Goal: Check status: Check status

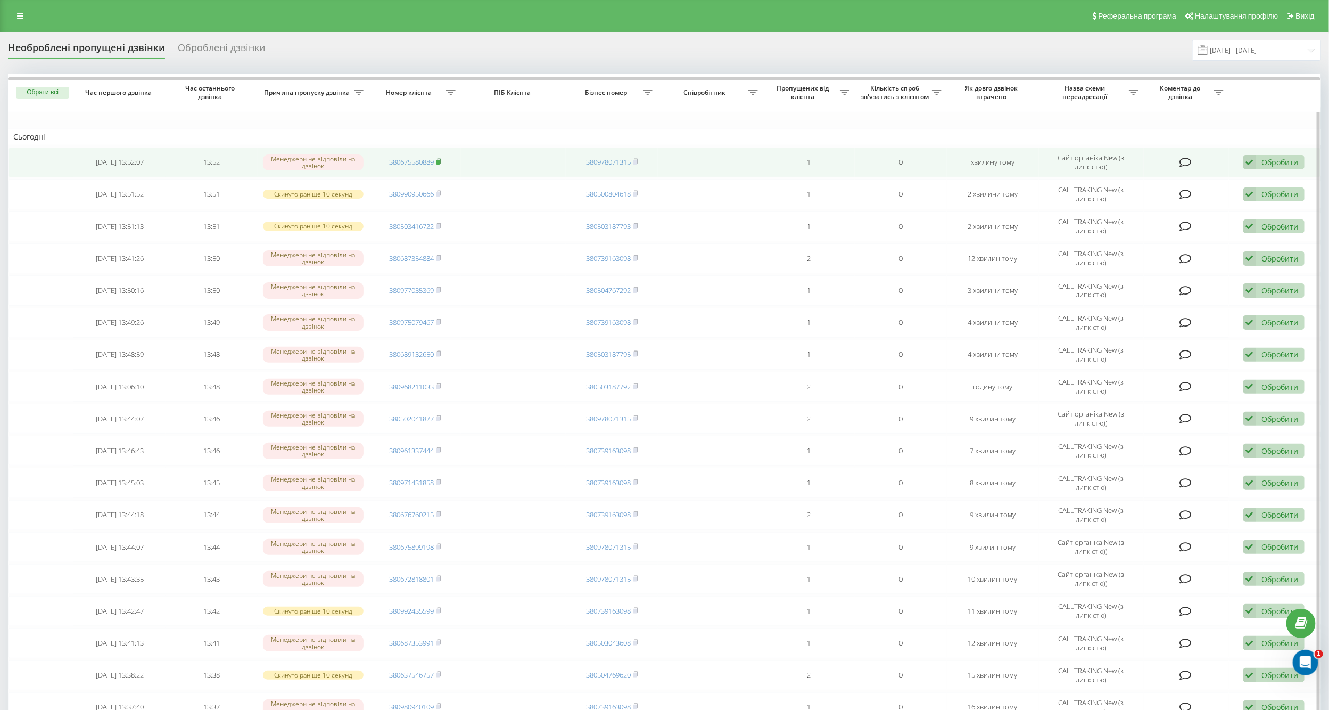
click at [439, 161] on rect at bounding box center [438, 162] width 3 height 5
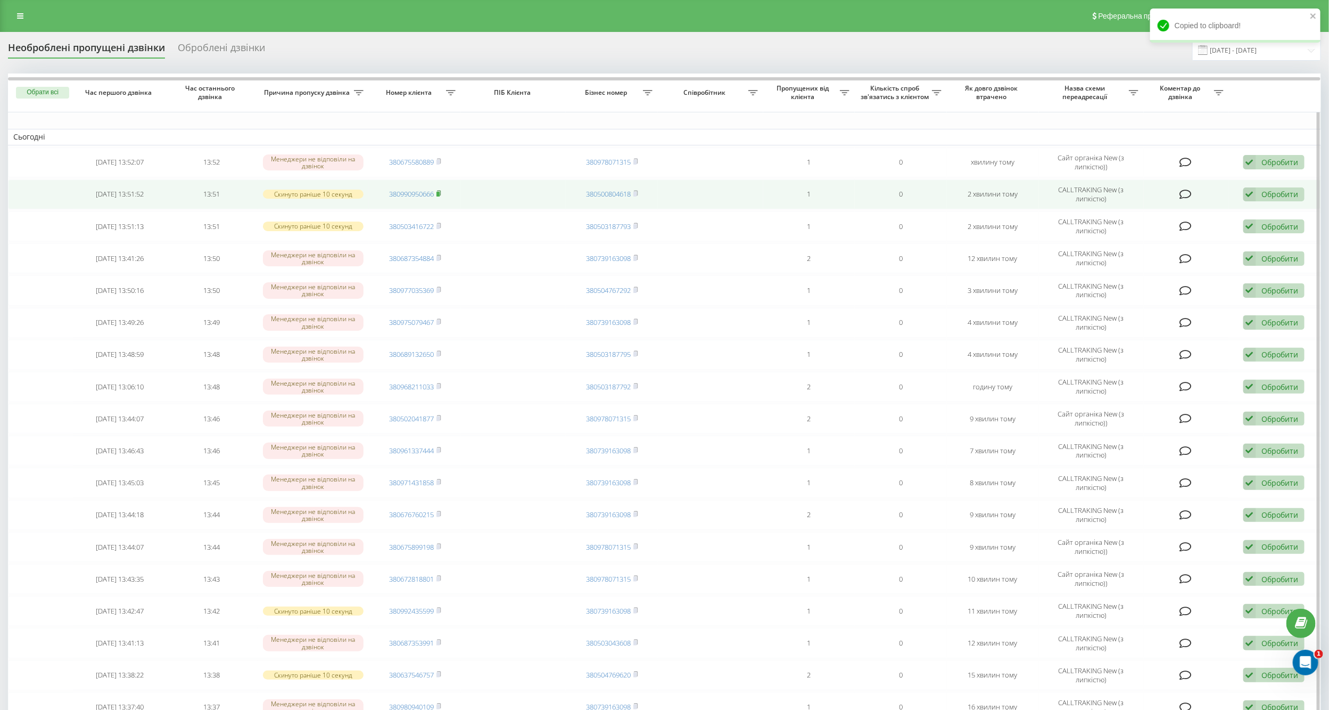
click at [439, 192] on rect at bounding box center [438, 194] width 3 height 5
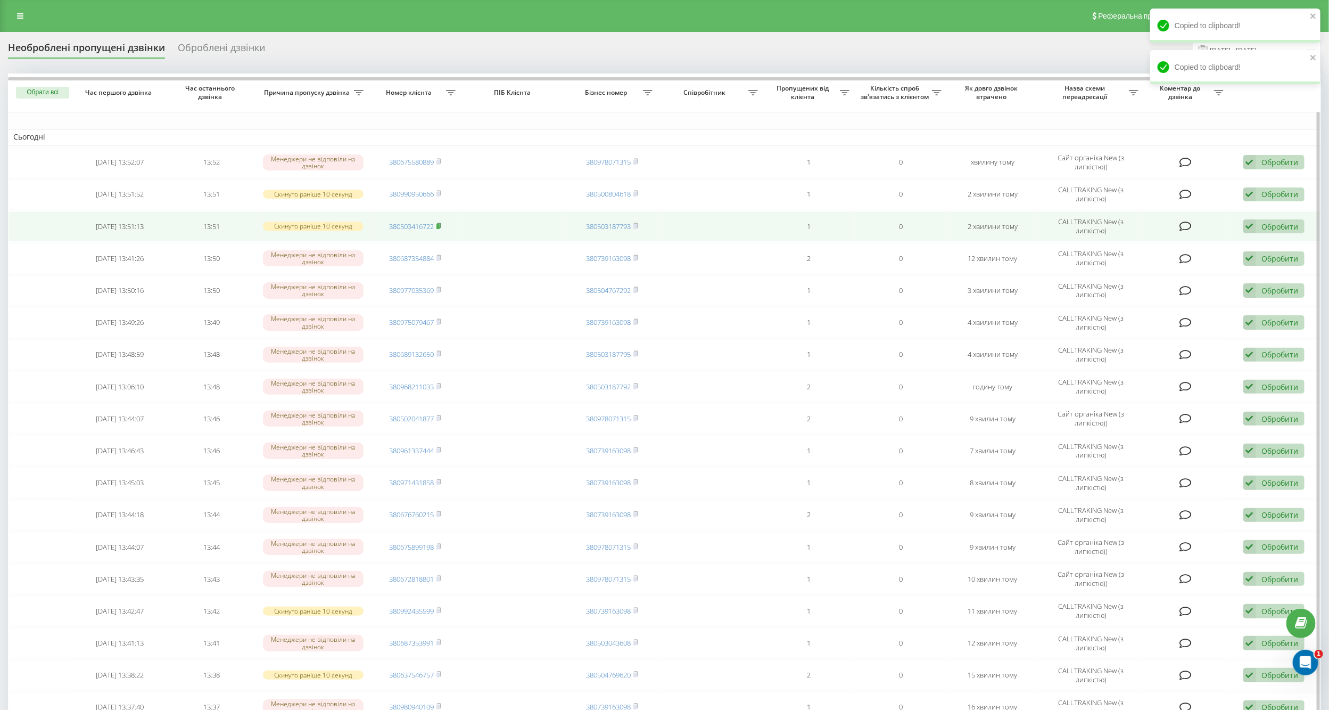
click at [440, 224] on rect at bounding box center [438, 226] width 3 height 5
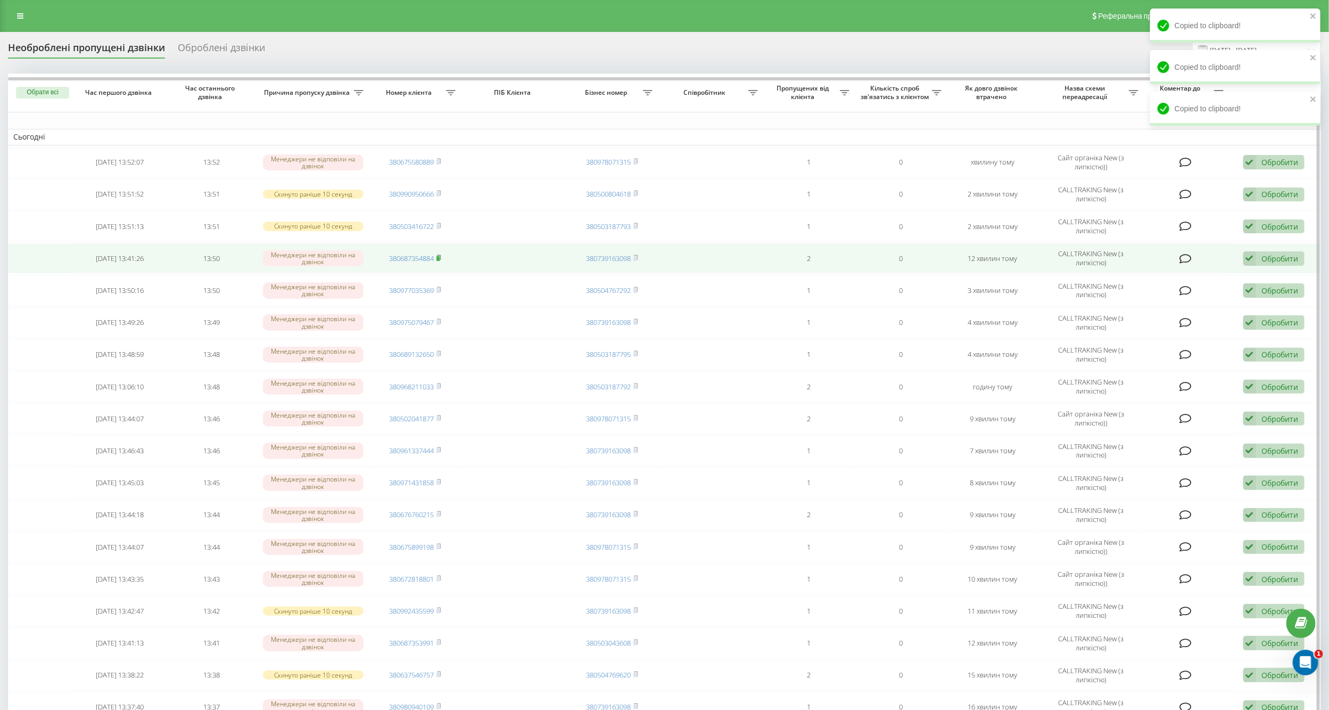
click at [441, 256] on icon at bounding box center [439, 257] width 5 height 6
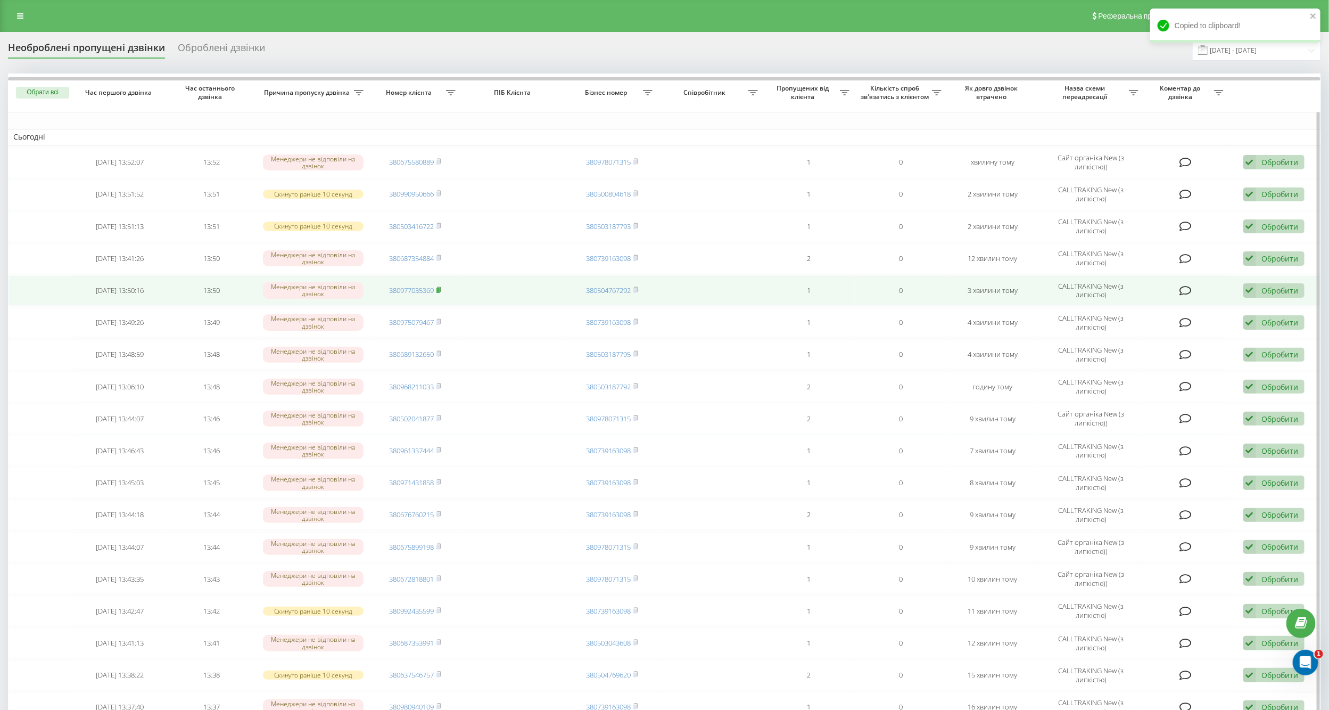
click at [440, 289] on rect at bounding box center [438, 290] width 3 height 5
click at [438, 288] on rect at bounding box center [438, 290] width 3 height 5
